Goal: Transaction & Acquisition: Purchase product/service

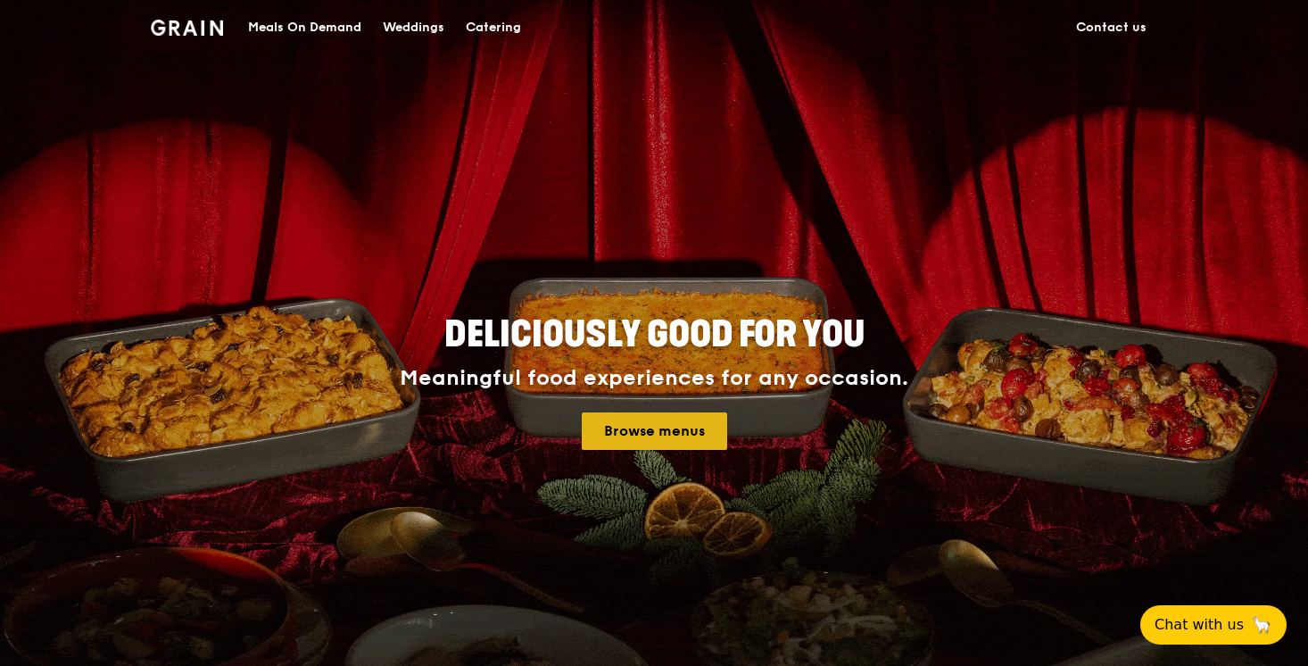
click at [641, 441] on link "Browse menus" at bounding box center [654, 430] width 145 height 37
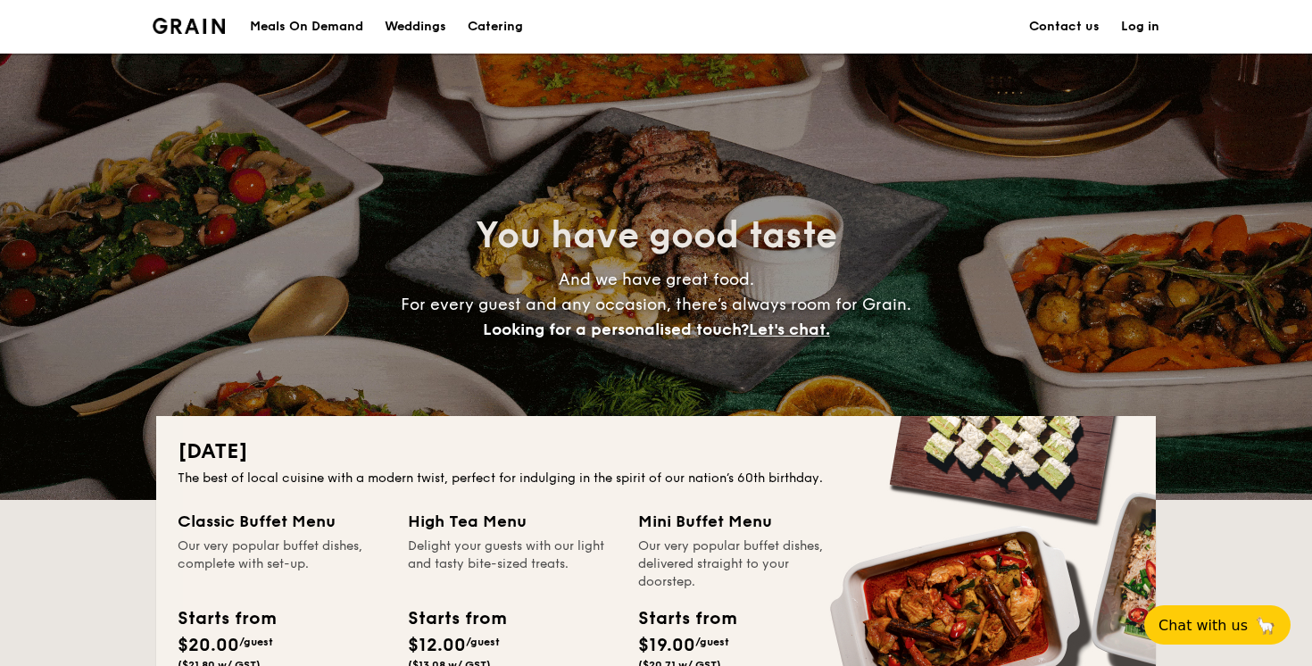
click at [351, 23] on div "Meals On Demand" at bounding box center [306, 27] width 113 height 54
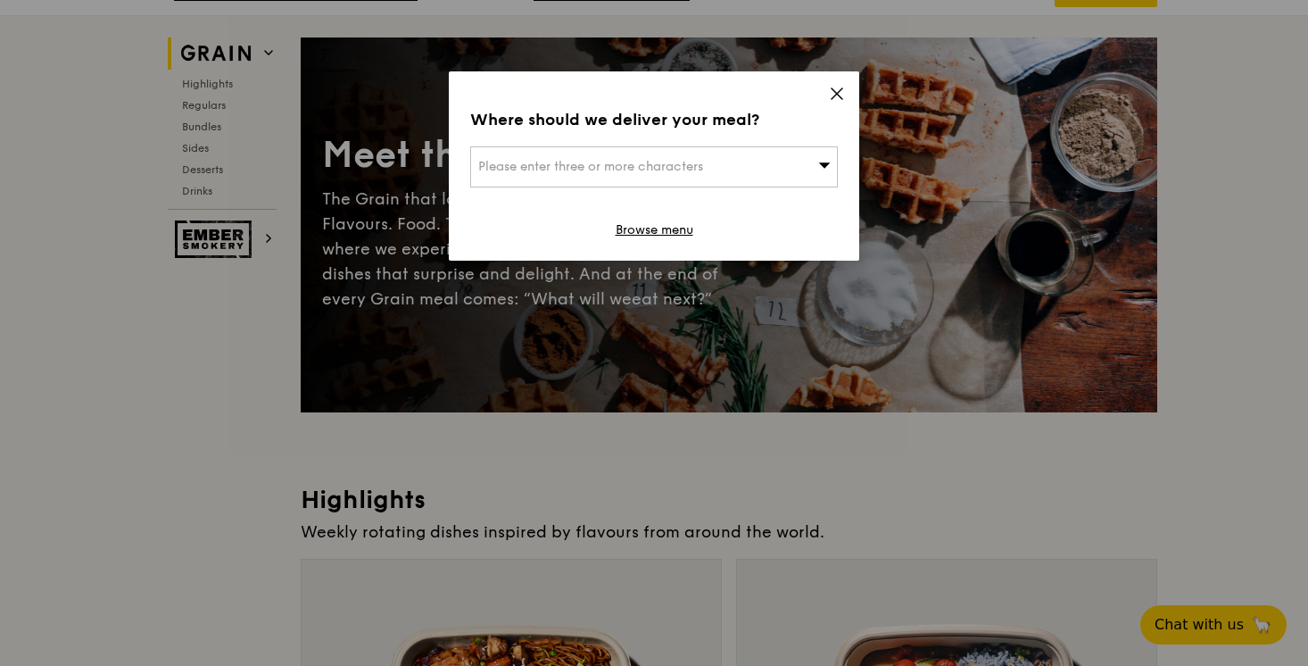
scroll to position [118, 0]
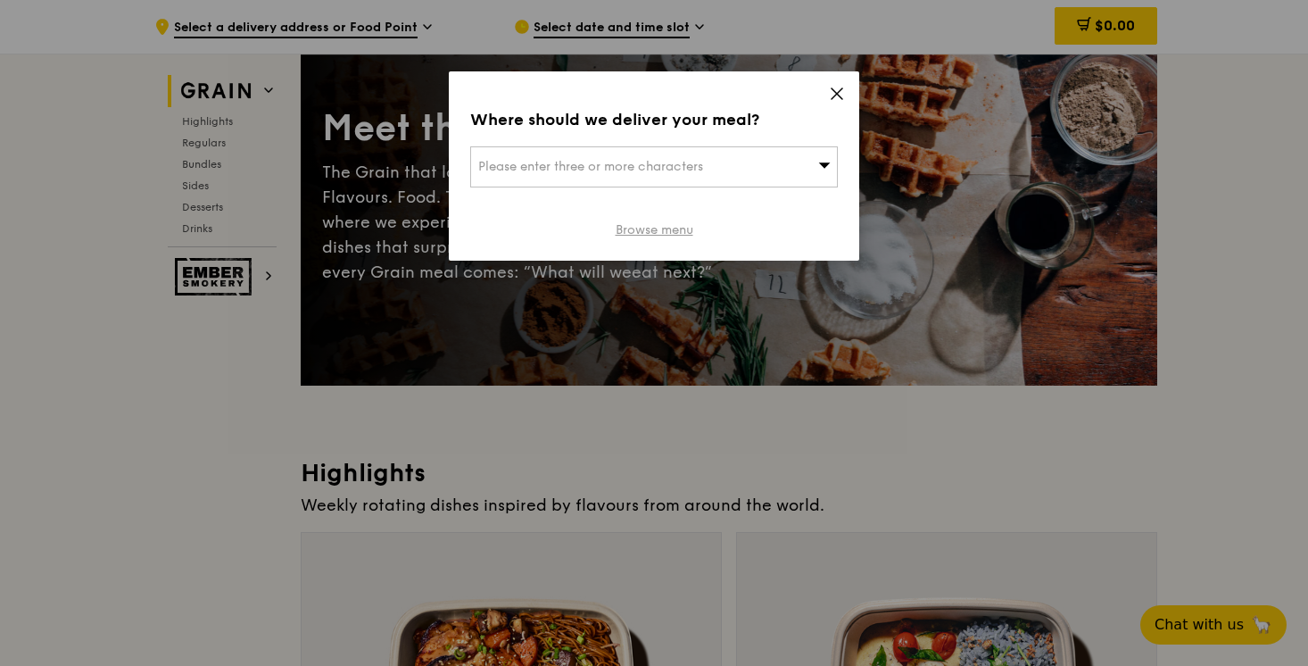
click at [656, 231] on link "Browse menu" at bounding box center [655, 230] width 78 height 18
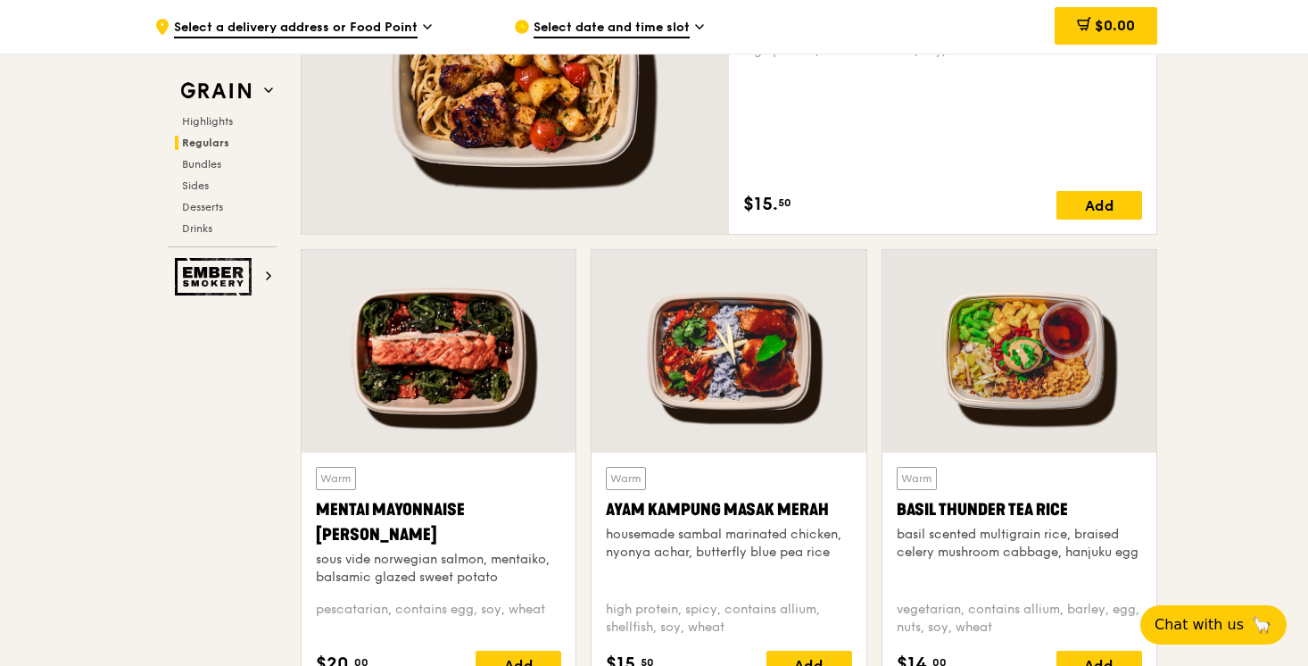
scroll to position [1444, 0]
